Goal: Information Seeking & Learning: Learn about a topic

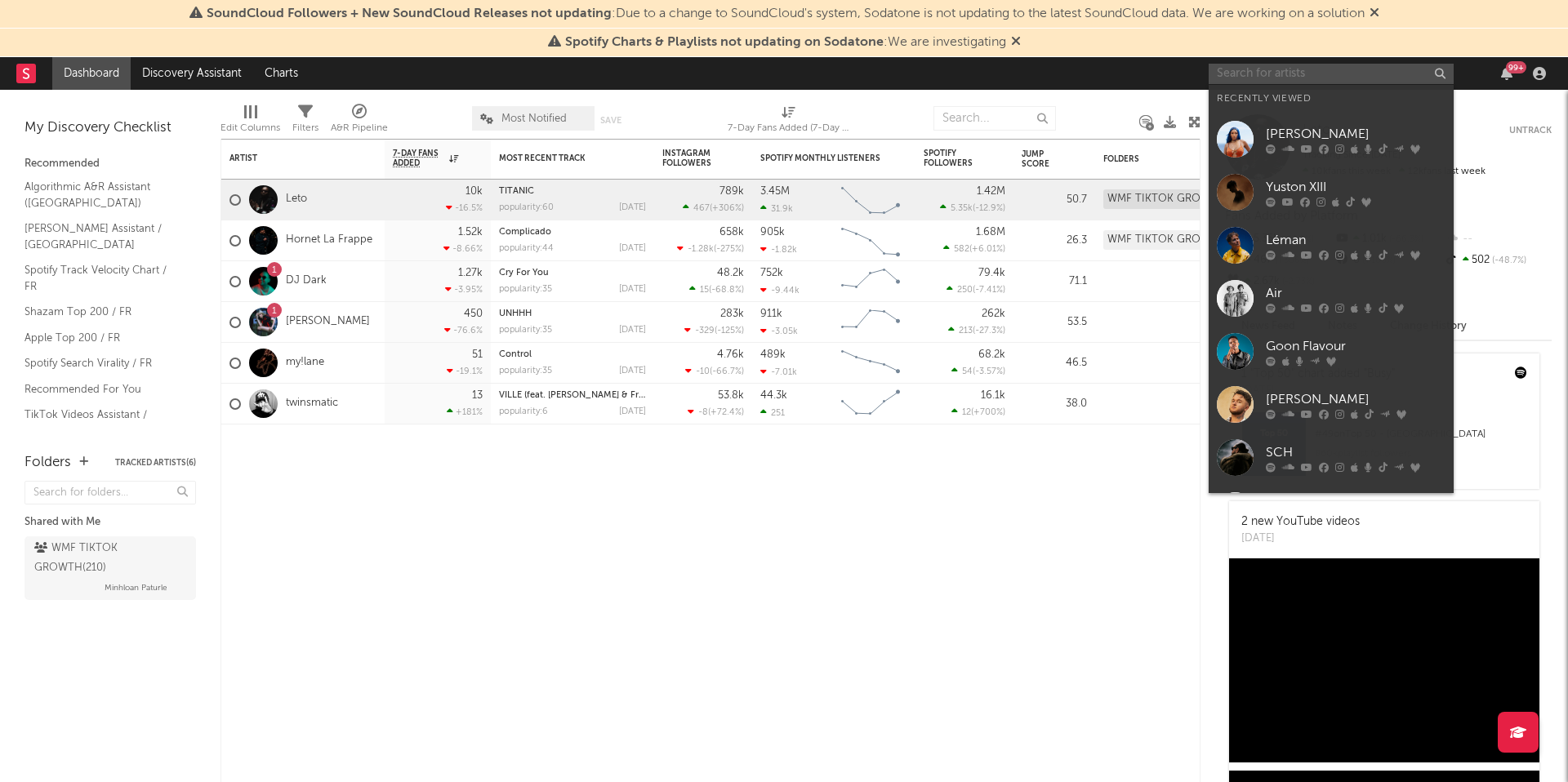
click at [1365, 71] on input "text" at bounding box center [1331, 74] width 245 height 20
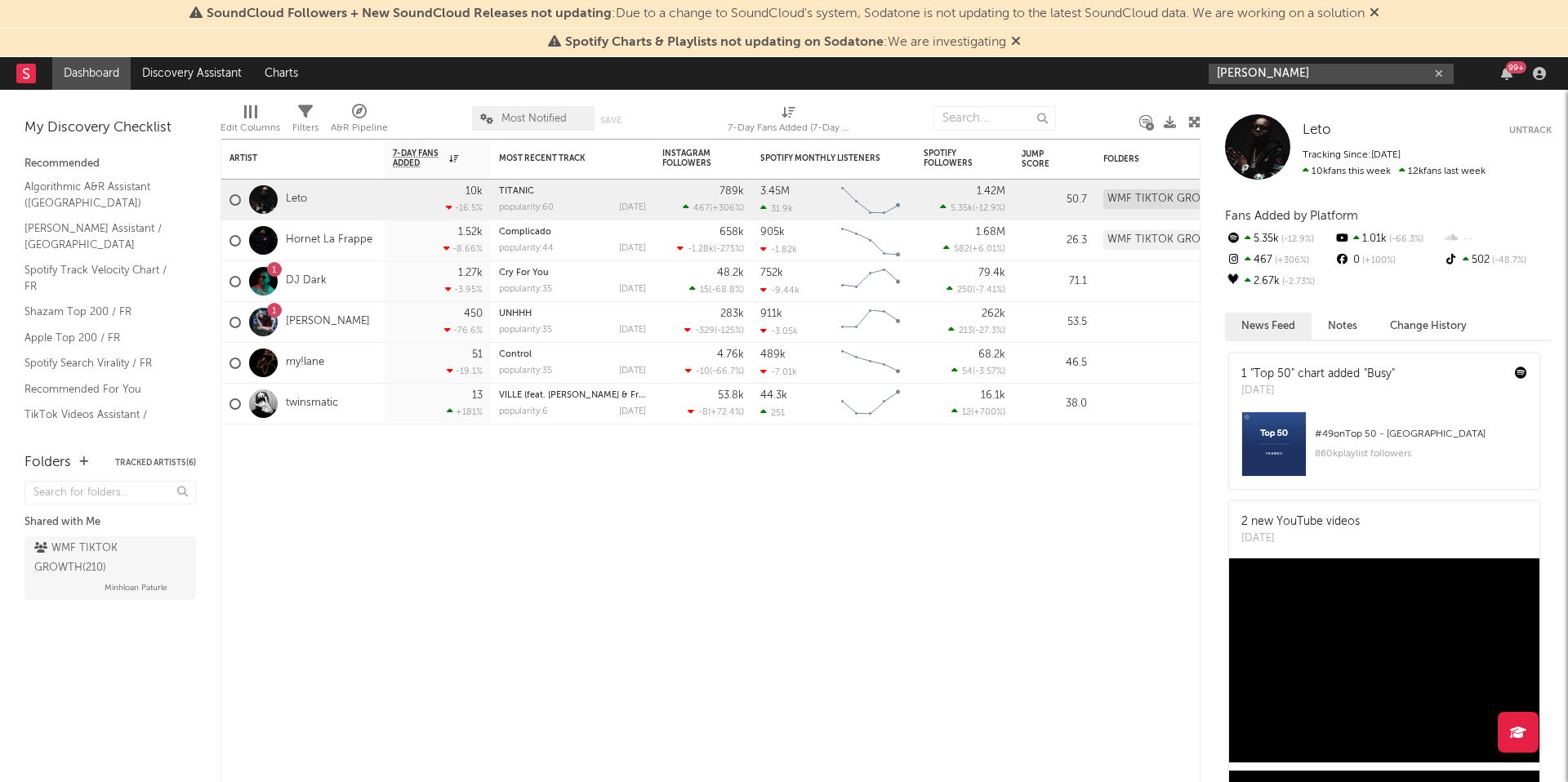
click at [1312, 73] on input "[PERSON_NAME]" at bounding box center [1331, 74] width 245 height 20
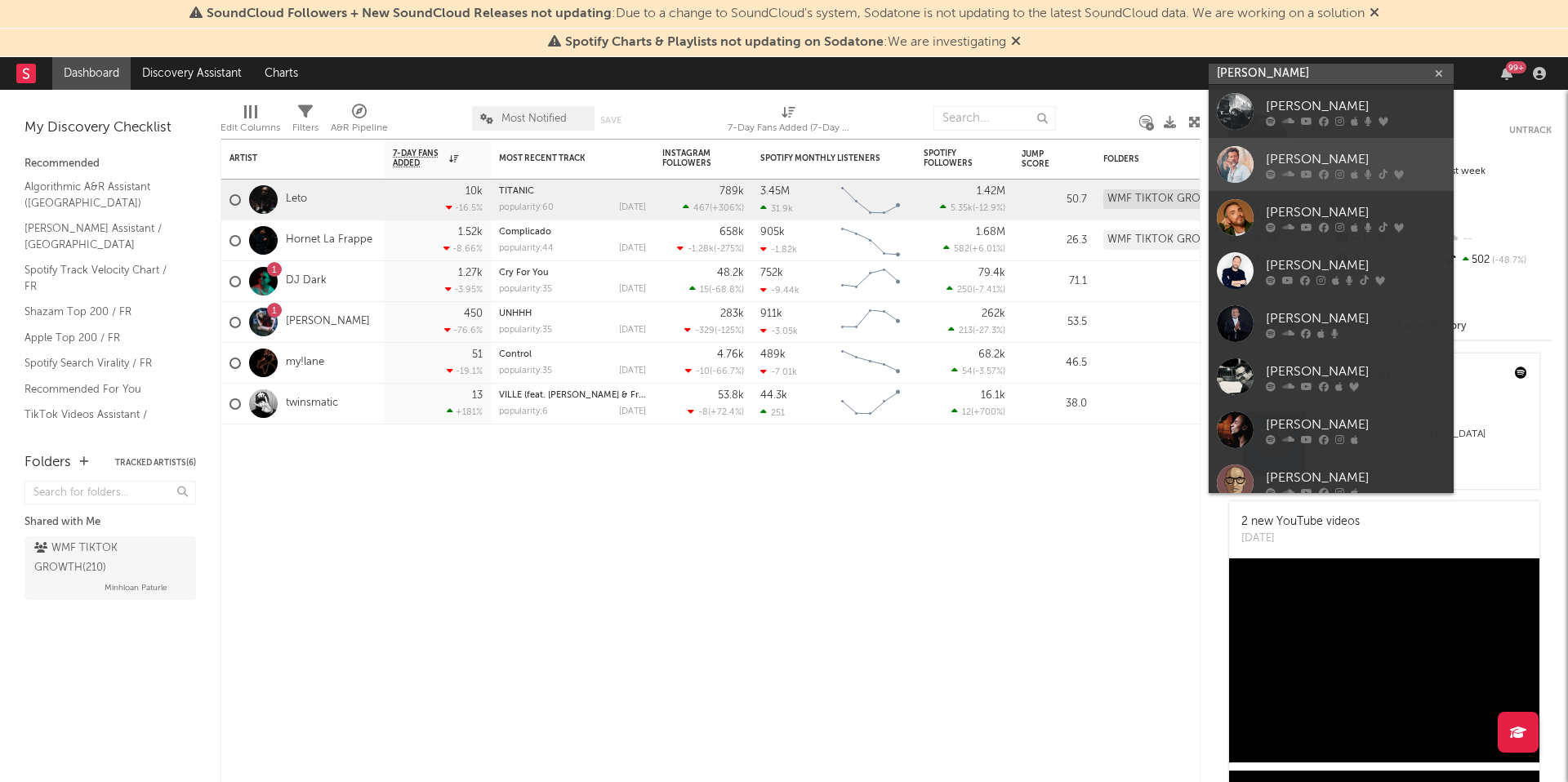
type input "[PERSON_NAME]"
click at [1339, 150] on div "[PERSON_NAME]" at bounding box center [1356, 159] width 180 height 20
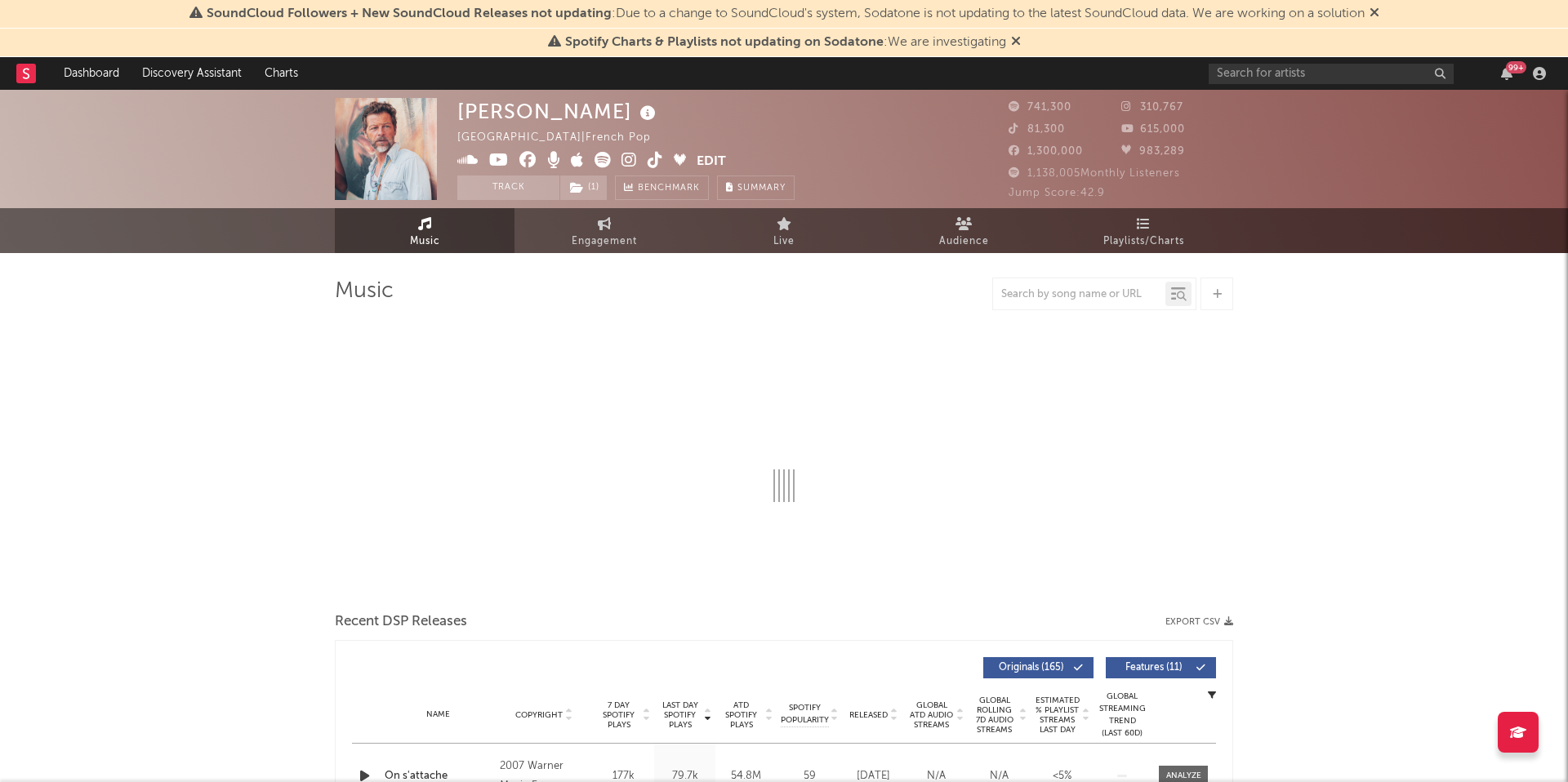
select select "6m"
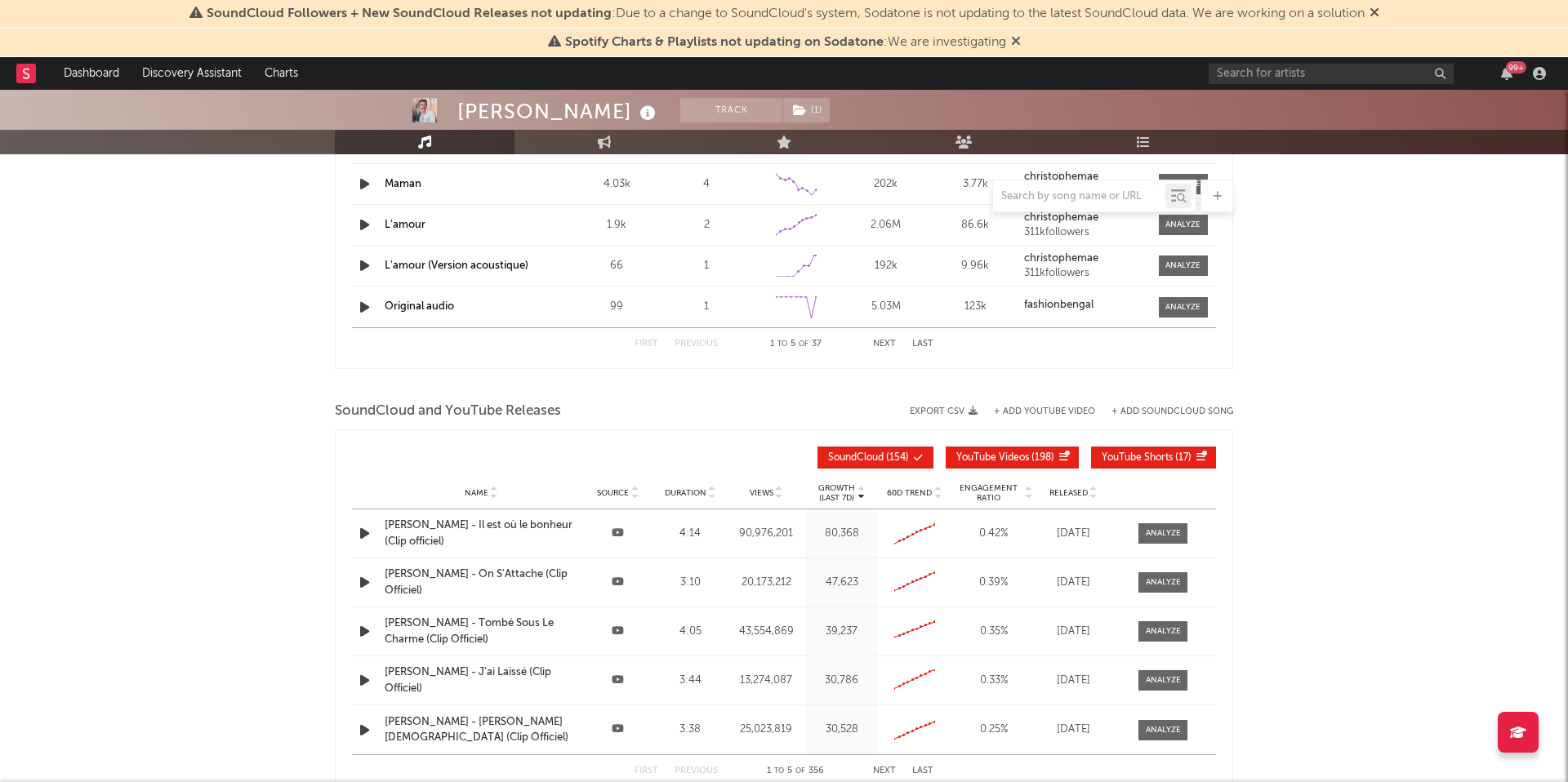
scroll to position [1774, 0]
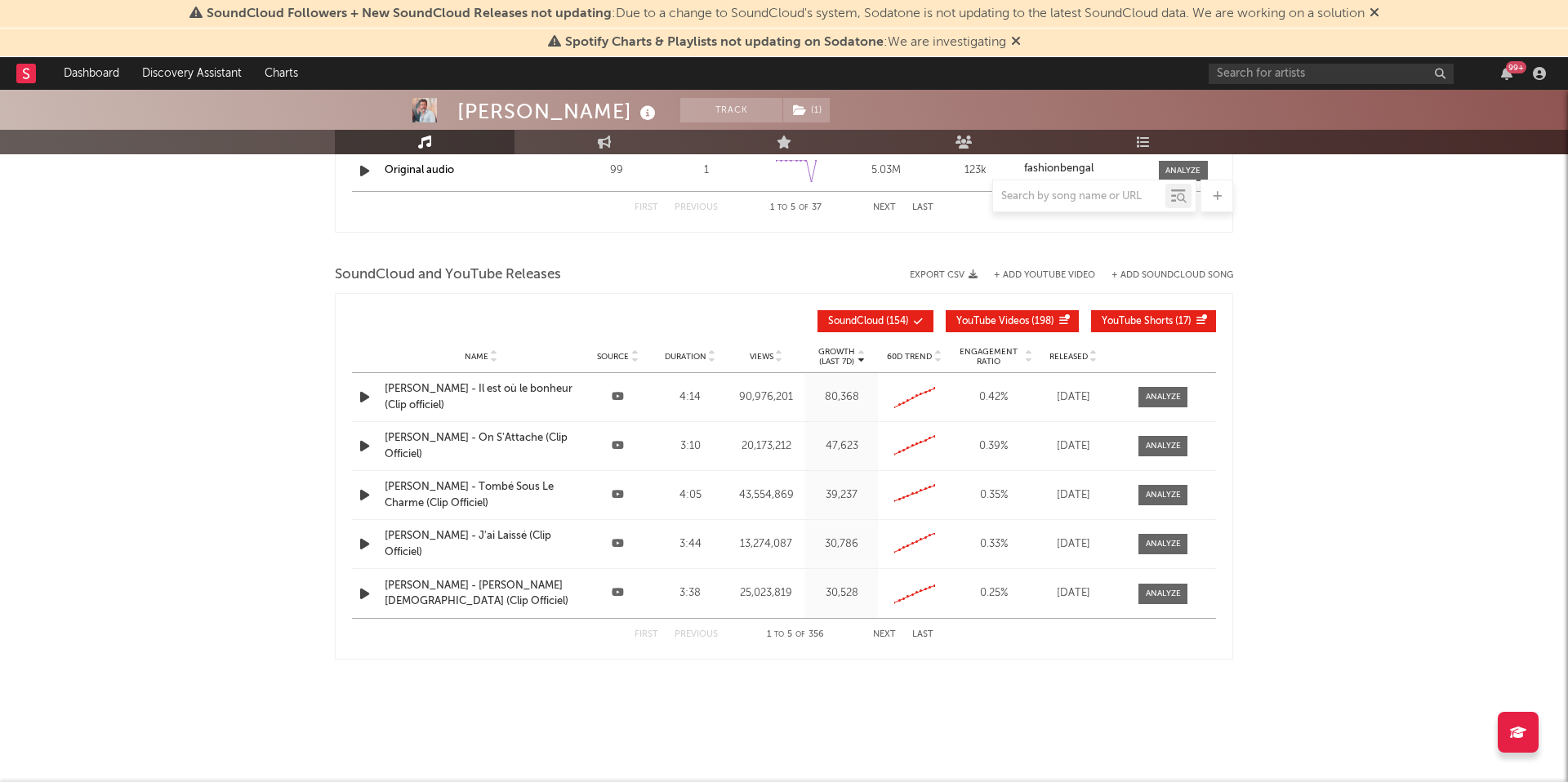
click at [513, 536] on div "[PERSON_NAME] - J'ai Laissé (Clip Officiel)" at bounding box center [480, 544] width 193 height 32
